Goal: Download file/media

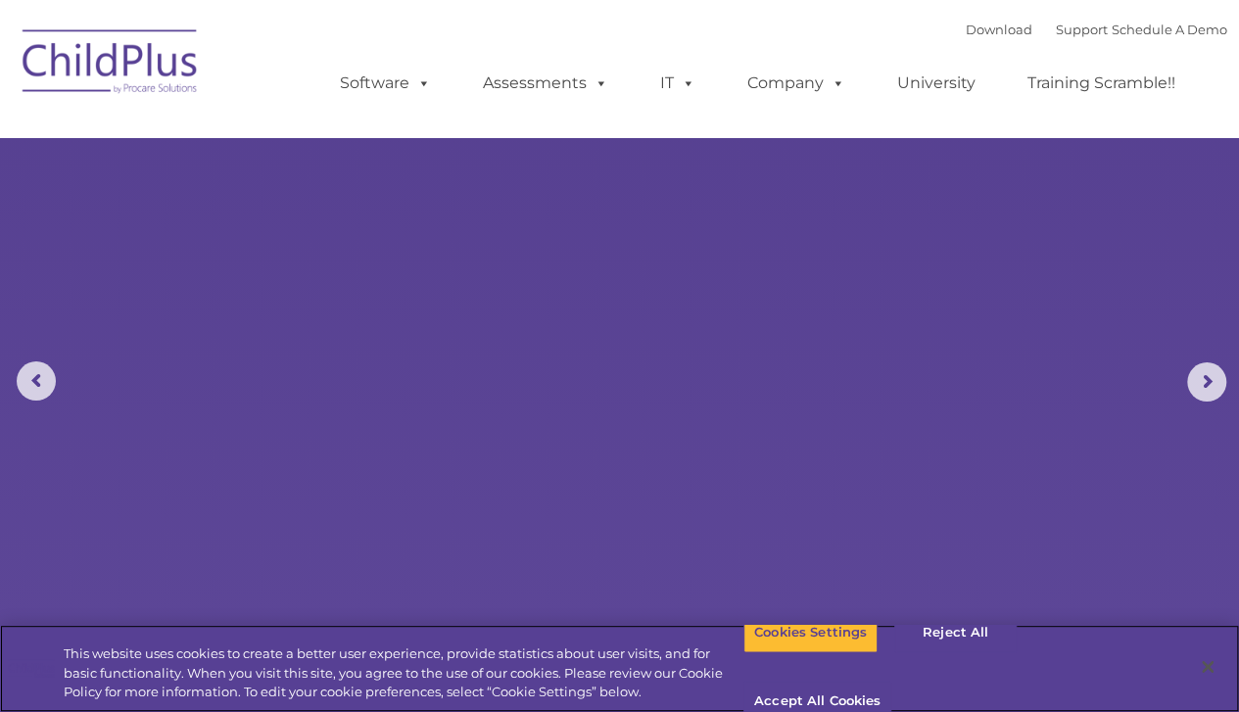
select select "MEDIUM"
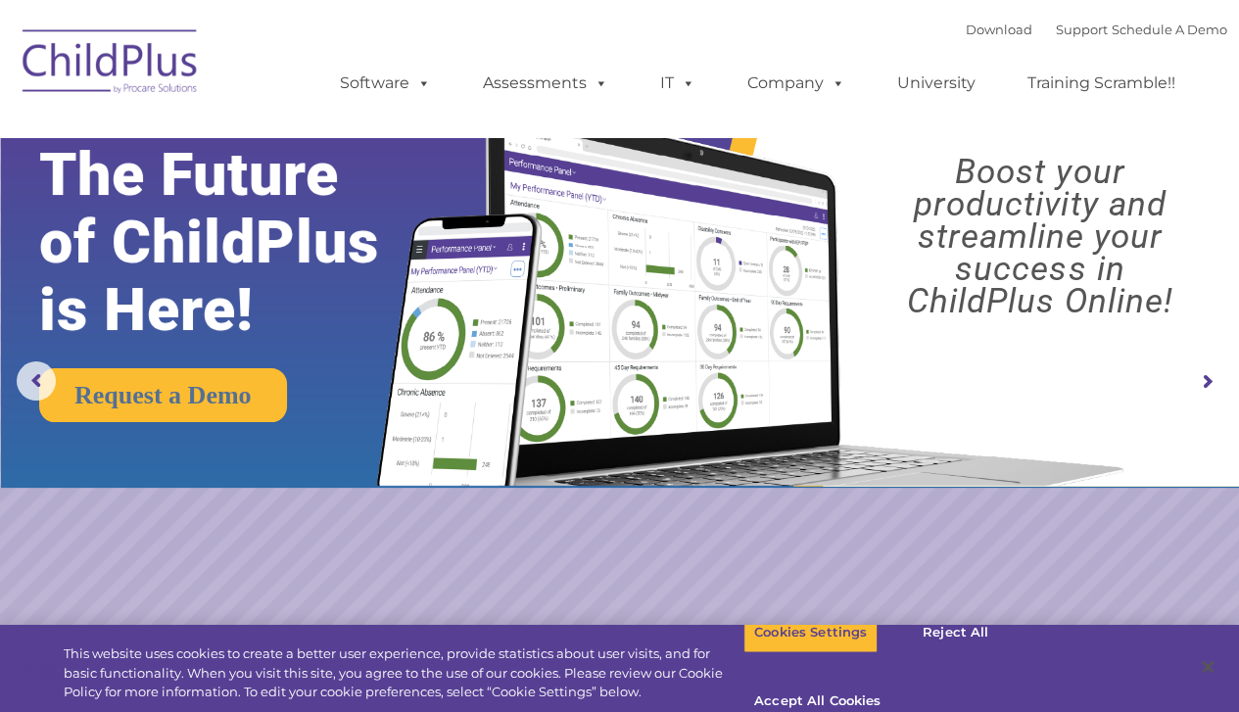
click at [601, 73] on span at bounding box center [598, 82] width 22 height 19
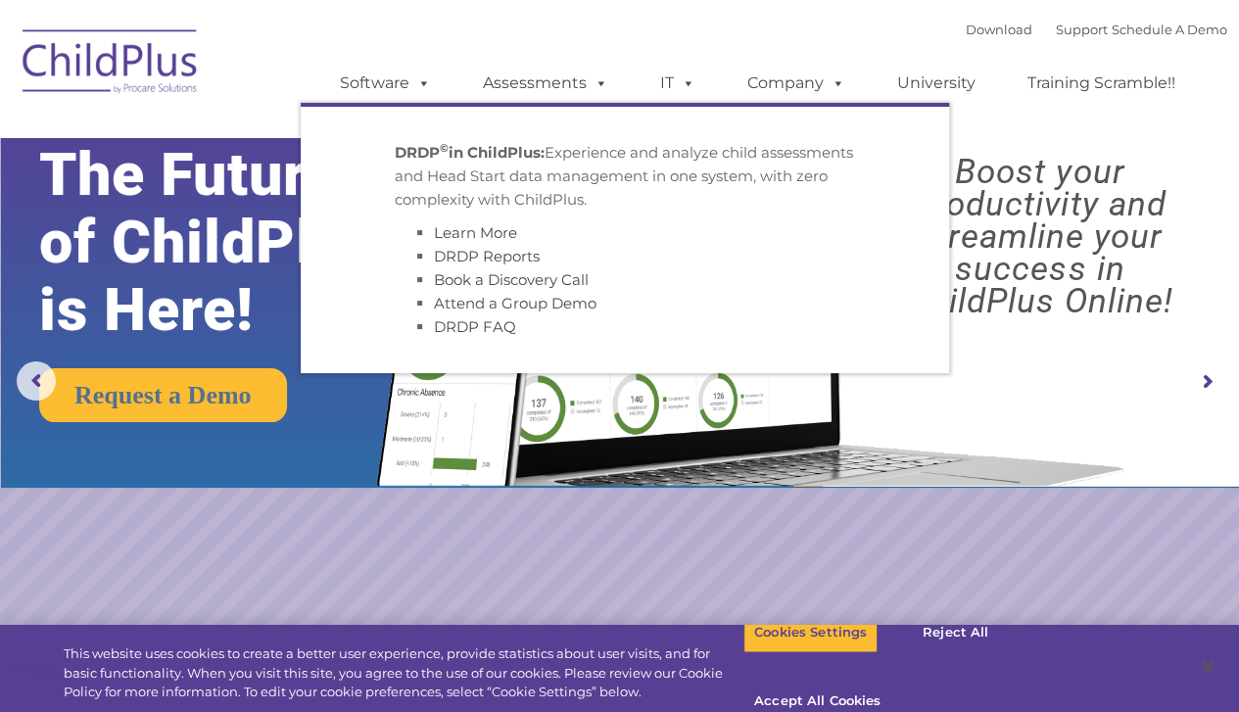
click at [547, 83] on link "Assessments" at bounding box center [545, 83] width 165 height 39
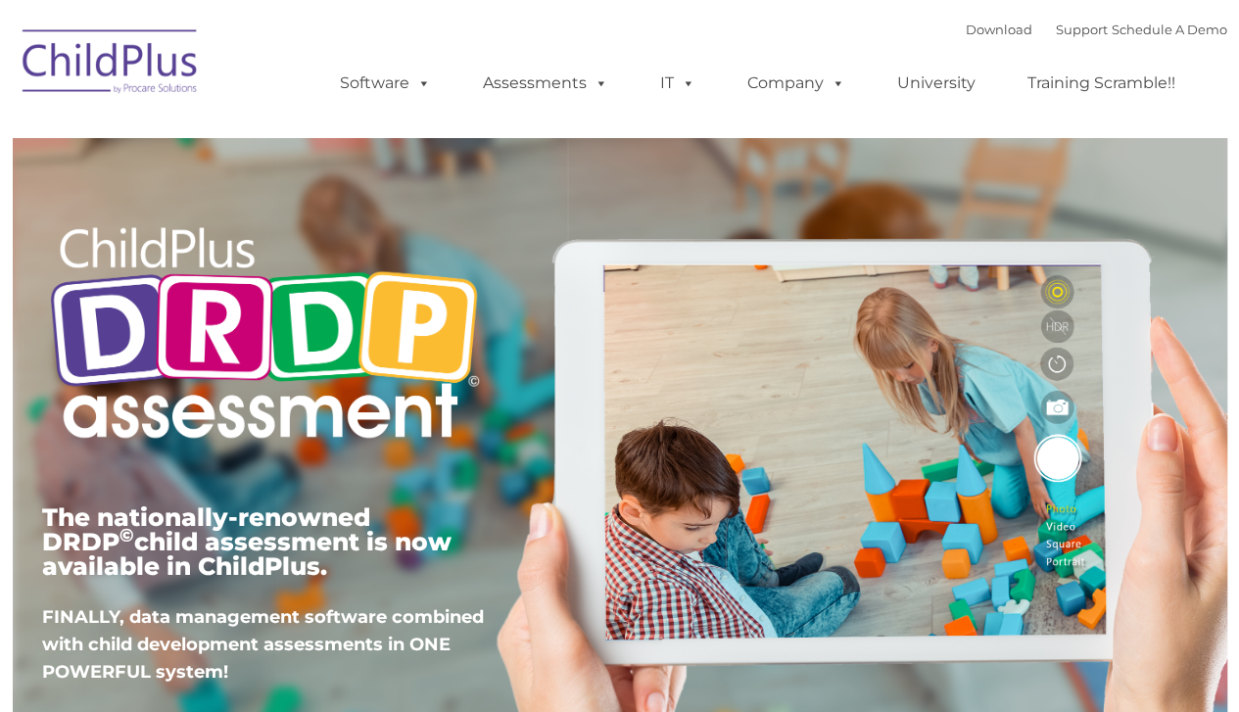
type input ""
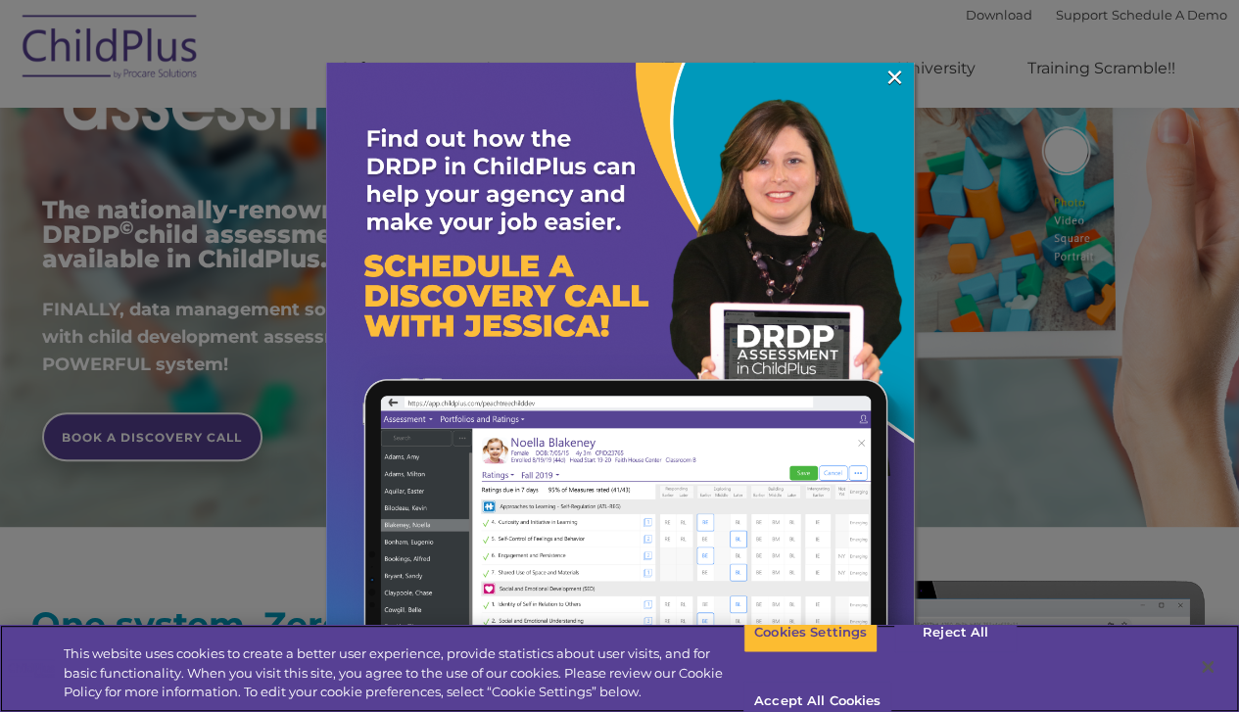
scroll to position [190, 0]
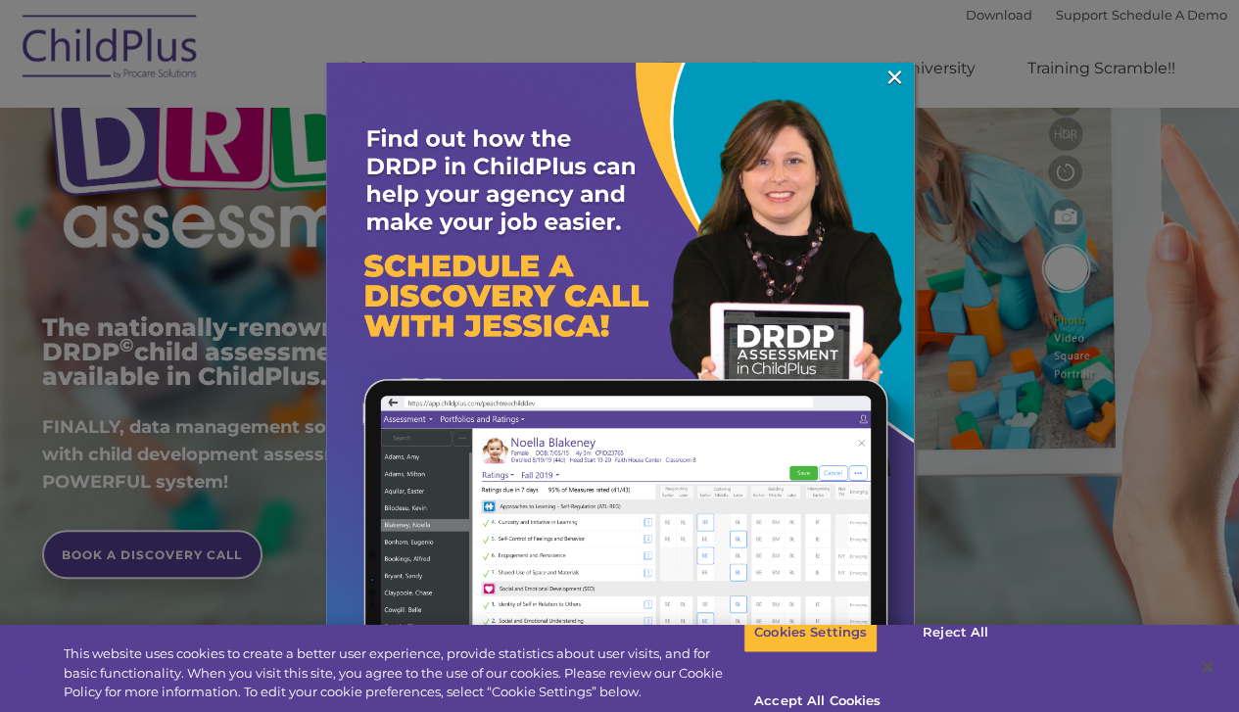
click at [902, 87] on link "×" at bounding box center [895, 78] width 23 height 20
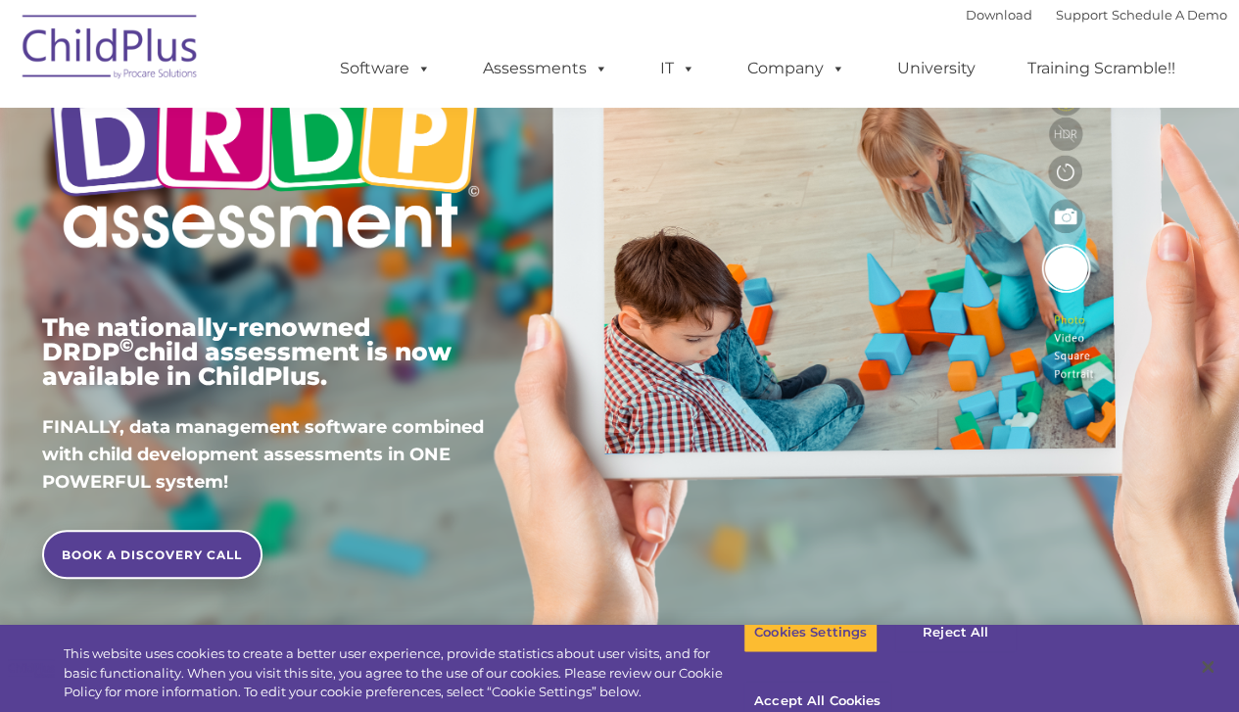
click at [423, 77] on span at bounding box center [420, 68] width 22 height 19
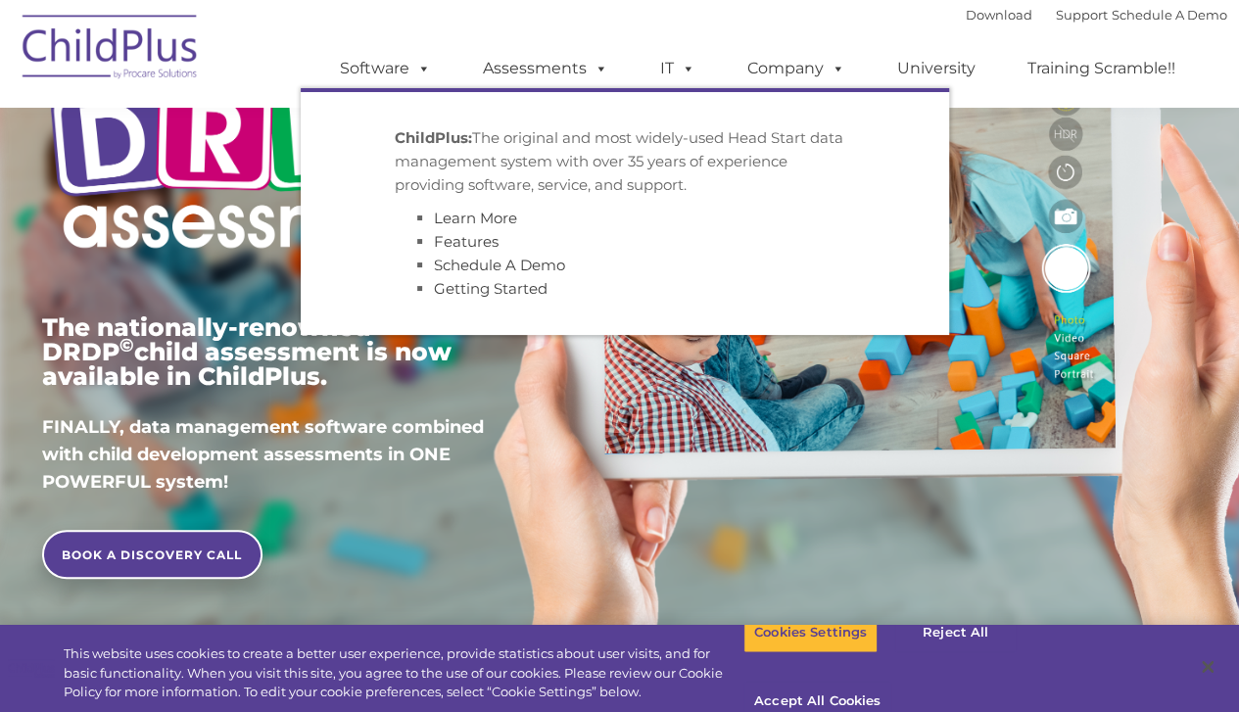
click at [600, 61] on span at bounding box center [598, 68] width 22 height 19
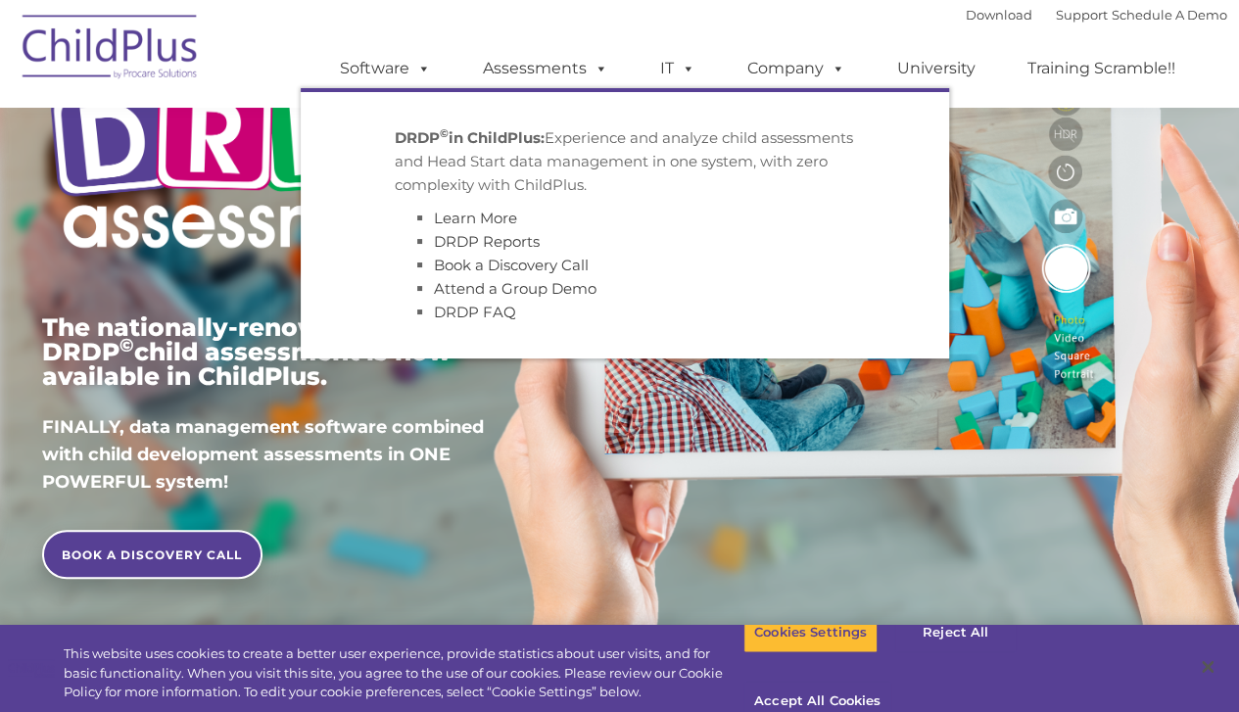
click at [691, 60] on span at bounding box center [685, 68] width 22 height 19
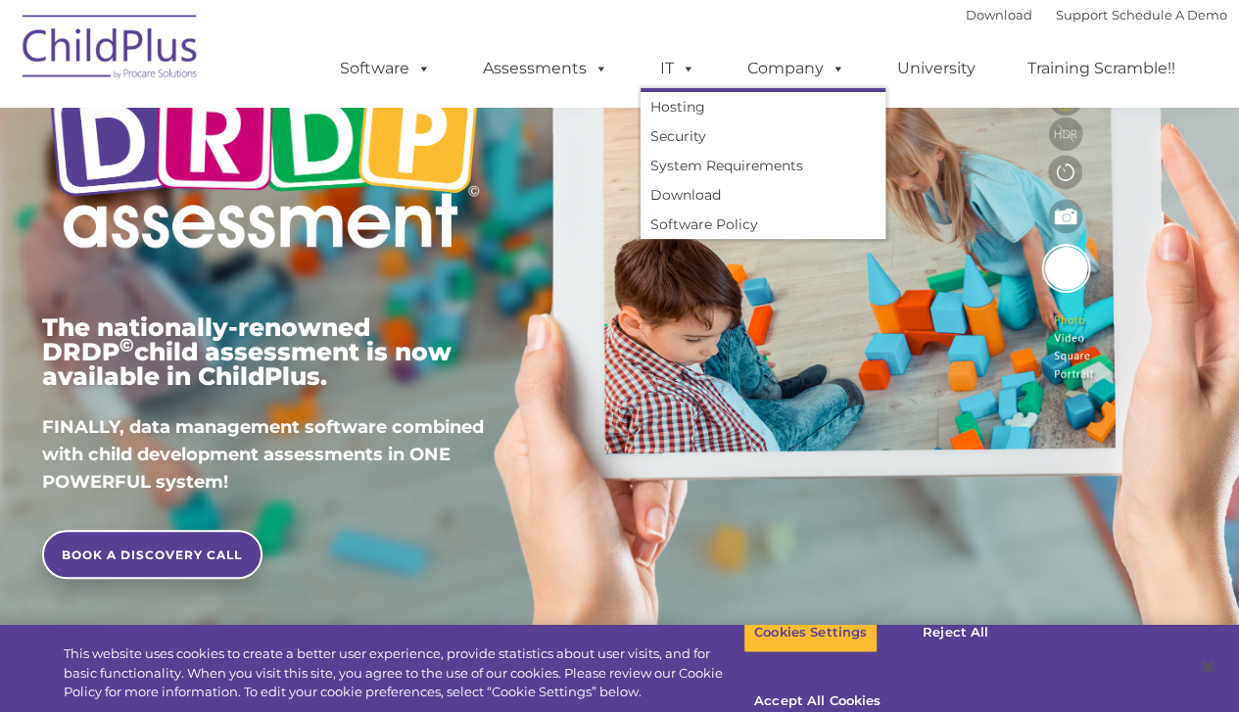
click at [836, 65] on span at bounding box center [835, 68] width 22 height 19
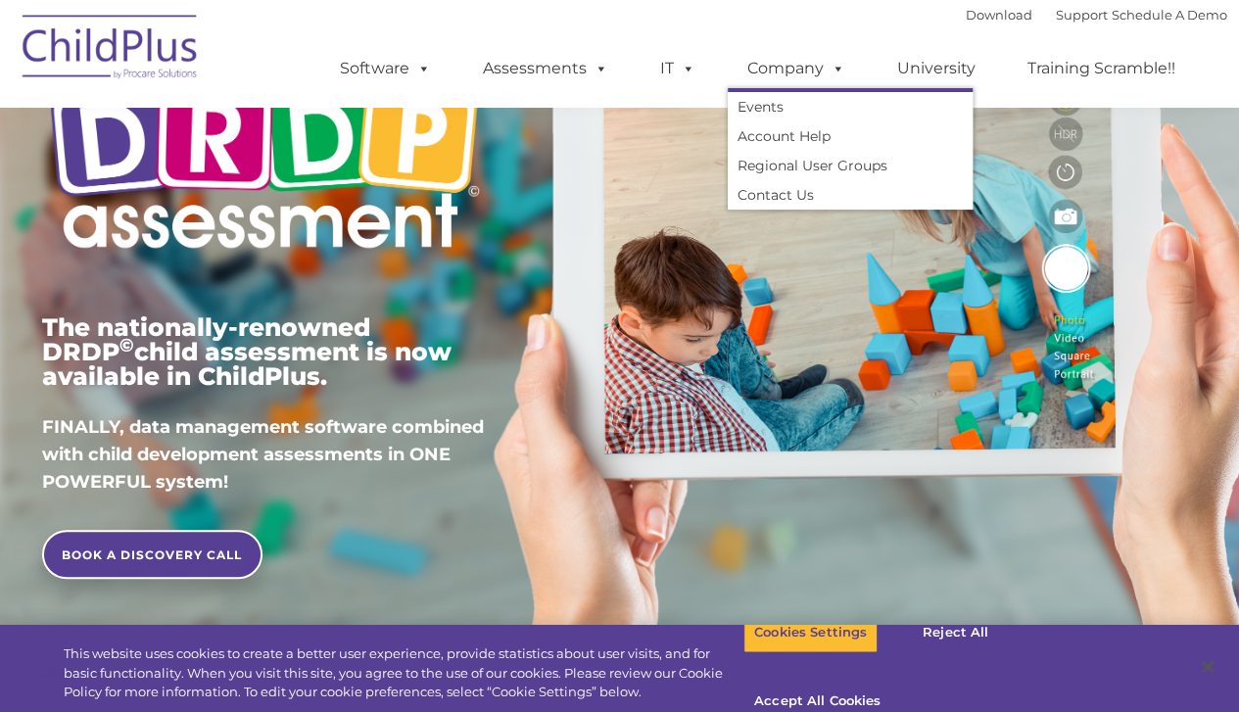
click at [1140, 71] on link "Training Scramble!!" at bounding box center [1101, 68] width 187 height 39
click at [978, 10] on link "Download" at bounding box center [999, 15] width 67 height 16
